Goal: Transaction & Acquisition: Obtain resource

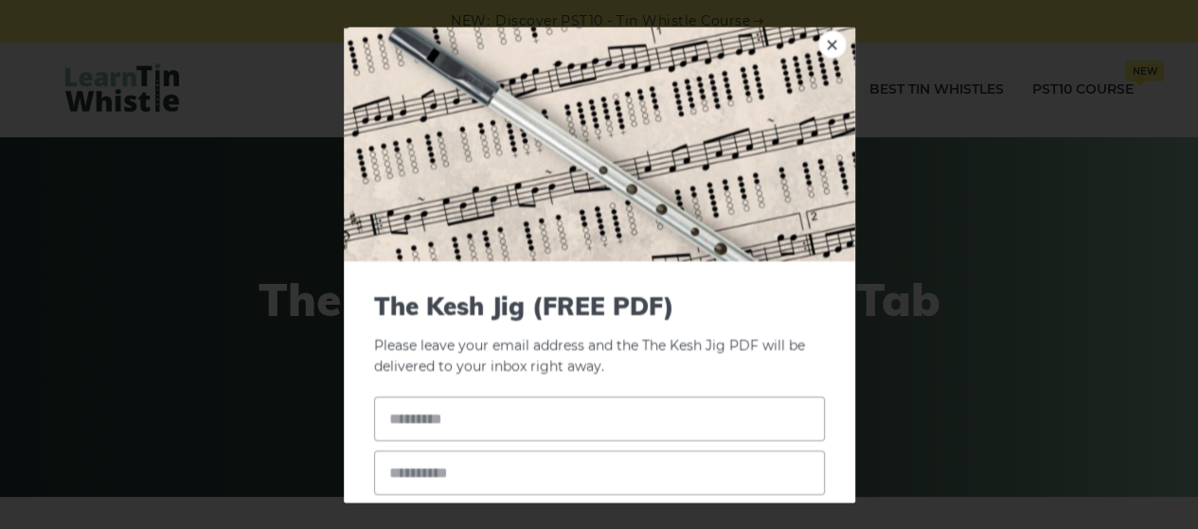
scroll to position [95, 0]
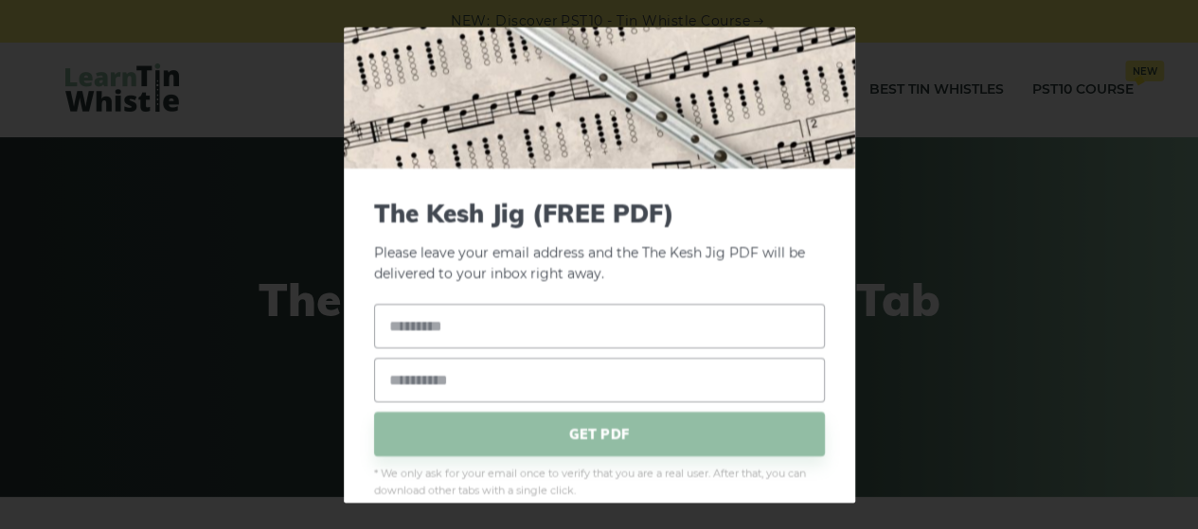
click at [995, 187] on div "× The Kesh Jig (FREE PDF) Please leave your email address and the The Kesh Jig …" at bounding box center [599, 264] width 1198 height 529
drag, startPoint x: 699, startPoint y: 203, endPoint x: 660, endPoint y: 323, distance: 126.4
click at [699, 211] on span "The Kesh Jig (FREE PDF)" at bounding box center [599, 213] width 451 height 29
click at [611, 330] on input "text" at bounding box center [599, 327] width 451 height 45
click at [652, 484] on span "* We only ask for your email once to verify that you are a real user. After tha…" at bounding box center [599, 484] width 451 height 34
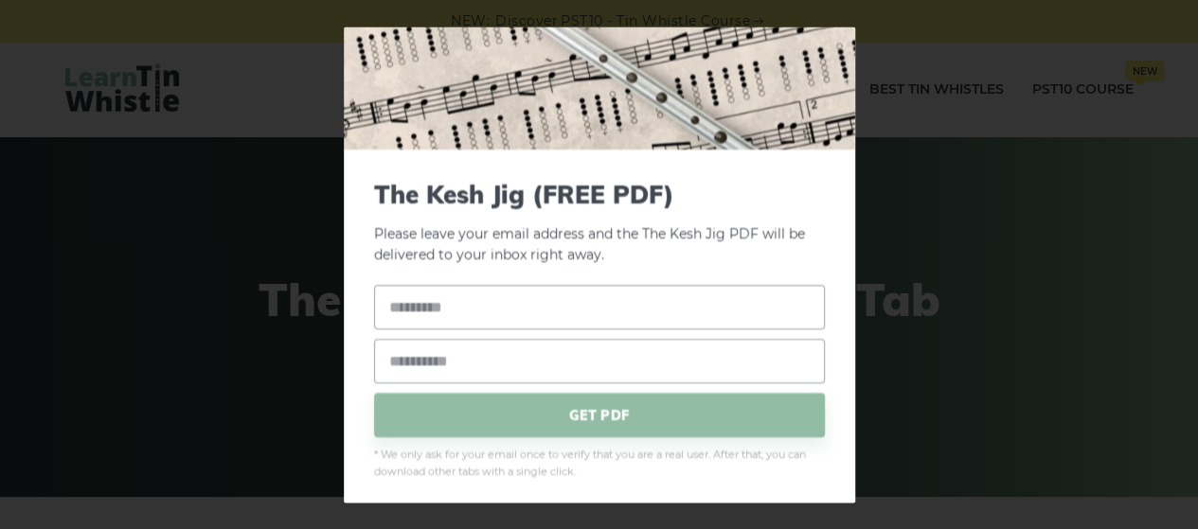
scroll to position [121, 0]
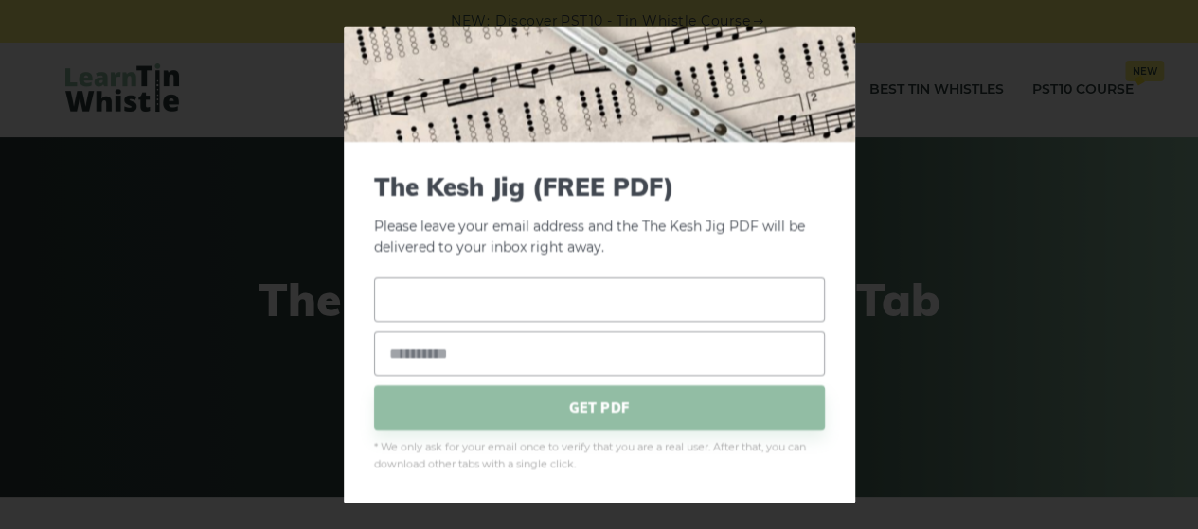
click at [648, 304] on input "text" at bounding box center [599, 300] width 451 height 45
type input "**********"
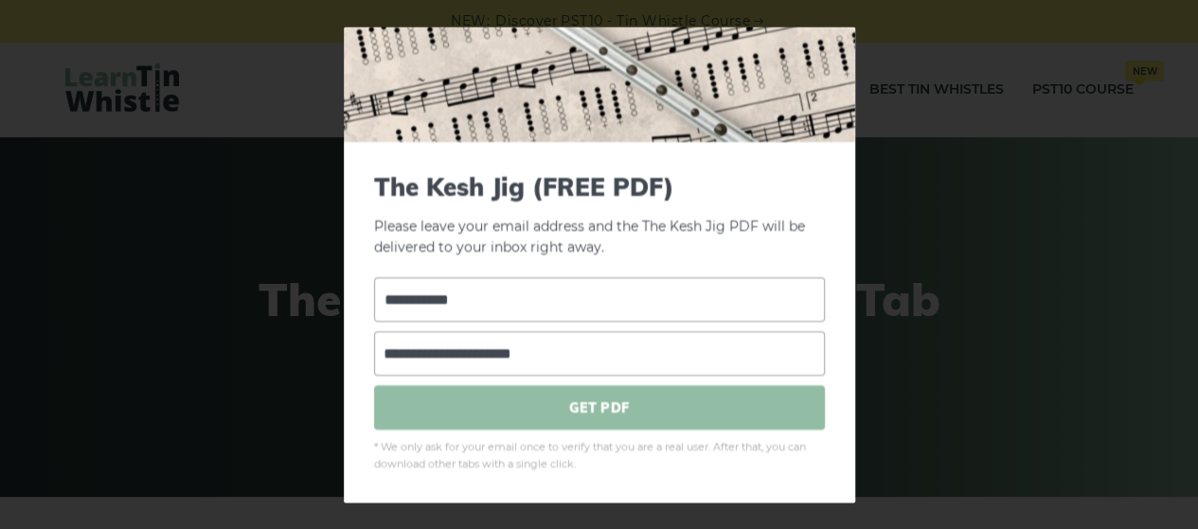
click at [527, 417] on span "GET PDF" at bounding box center [599, 408] width 451 height 45
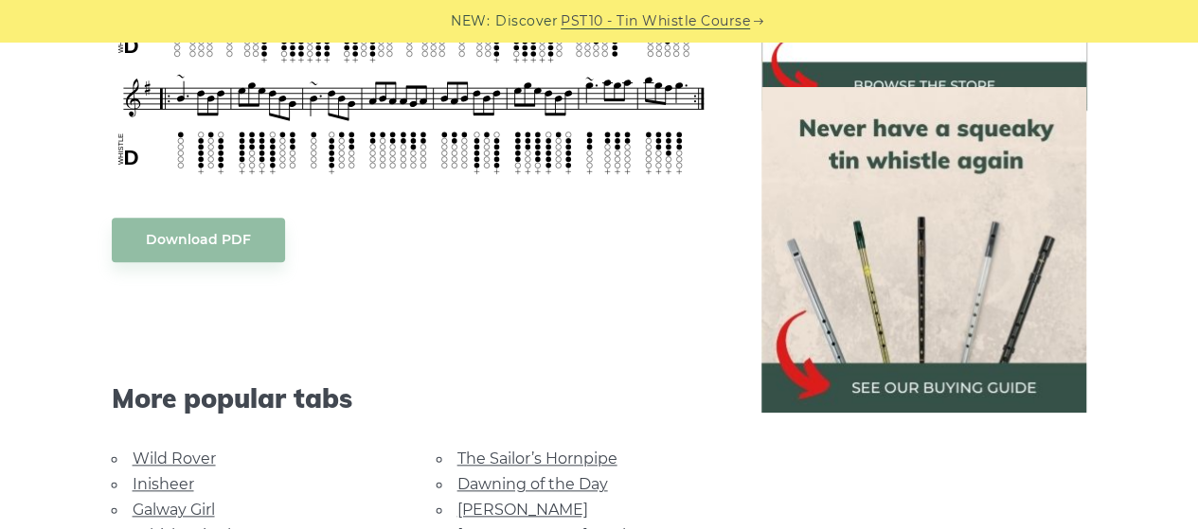
scroll to position [568, 0]
